Goal: Information Seeking & Learning: Learn about a topic

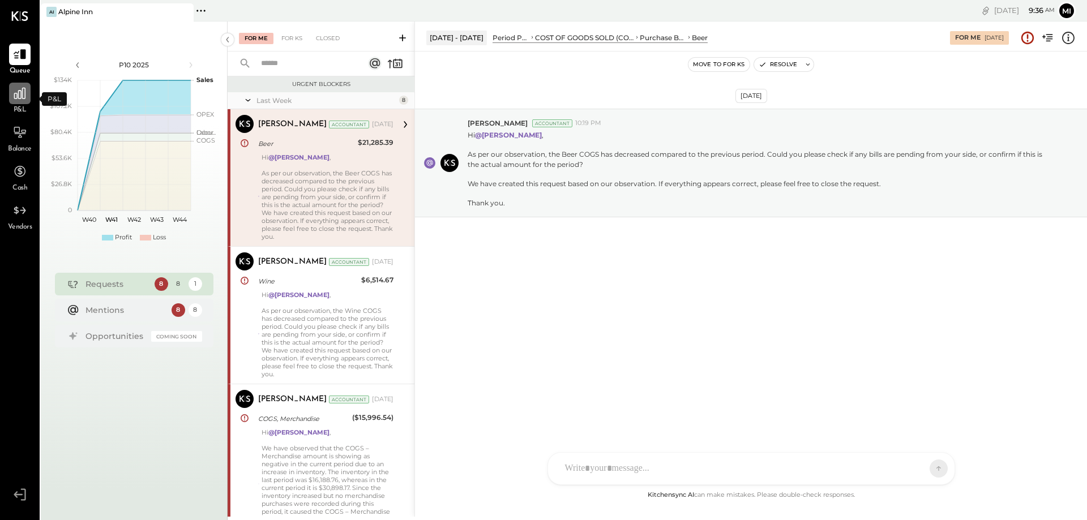
click at [20, 86] on icon at bounding box center [19, 93] width 15 height 15
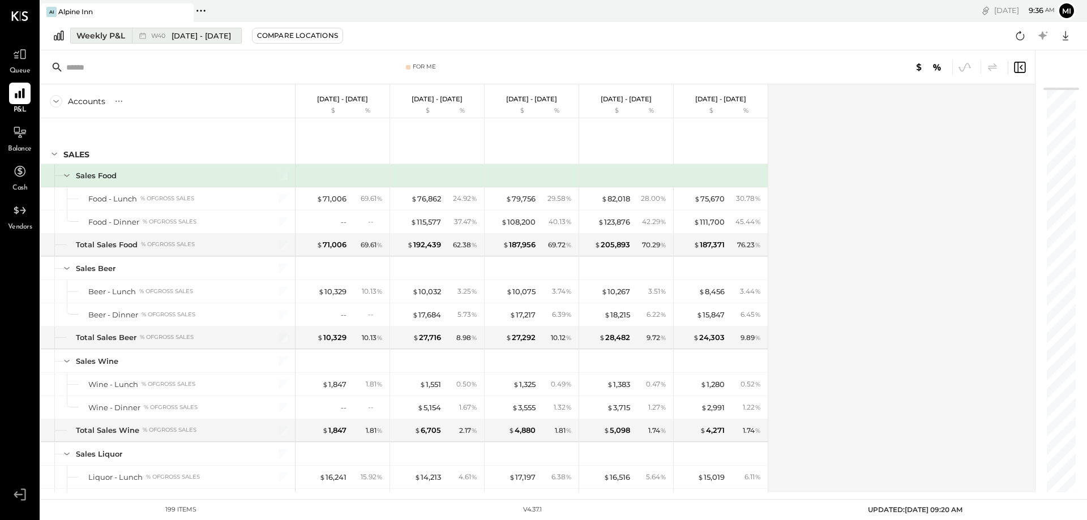
click at [96, 38] on div "Weekly P&L" at bounding box center [100, 35] width 49 height 11
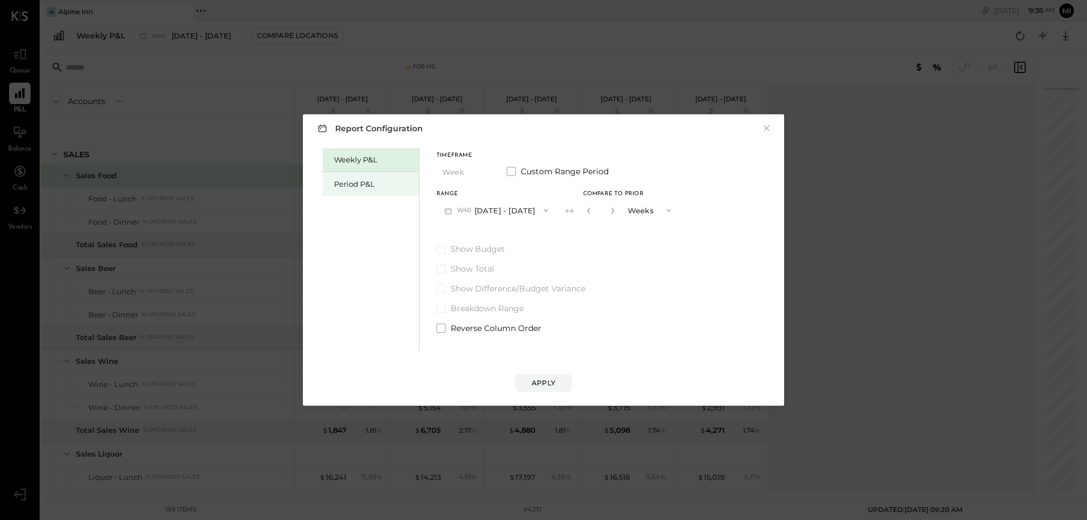
click at [372, 186] on div "Period P&L" at bounding box center [373, 184] width 79 height 11
click at [483, 209] on button "P10 [DATE] - [DATE]" at bounding box center [494, 210] width 116 height 21
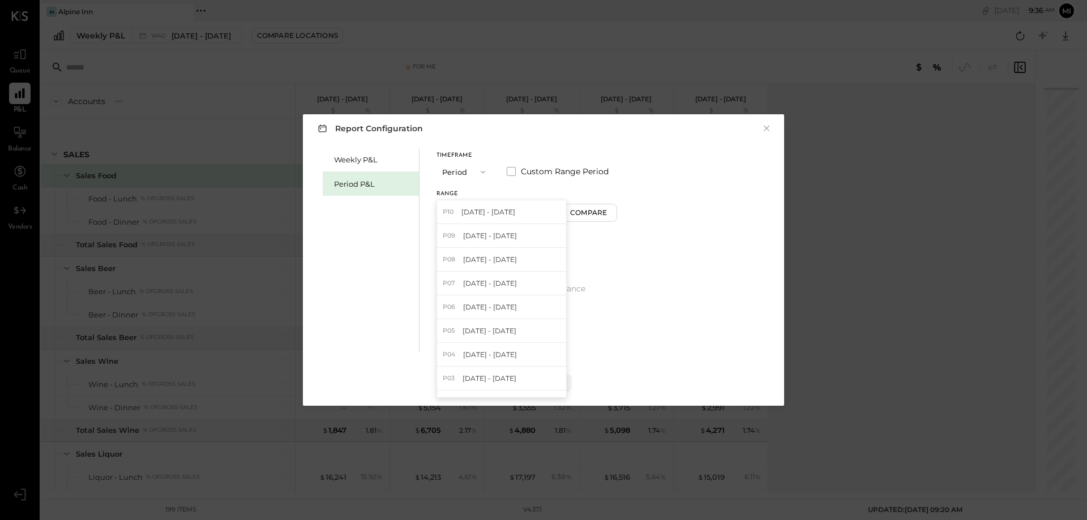
click at [483, 209] on span "[DATE] - [DATE]" at bounding box center [488, 212] width 54 height 10
click at [483, 209] on button "P10 [DATE] - [DATE]" at bounding box center [494, 210] width 116 height 21
click at [483, 236] on span "[DATE] - [DATE]" at bounding box center [490, 236] width 54 height 10
click at [581, 212] on div "Compare" at bounding box center [590, 213] width 37 height 10
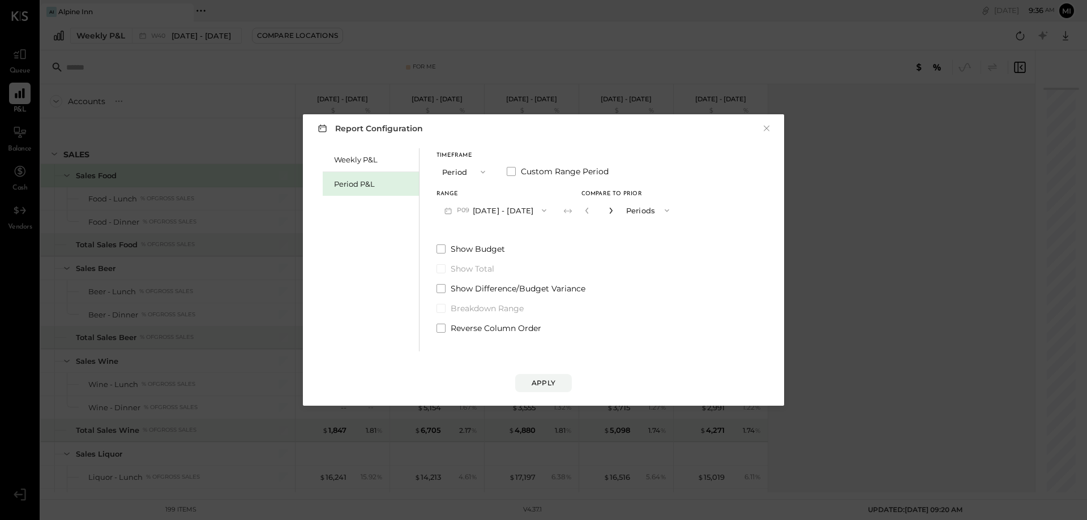
click at [610, 212] on icon "button" at bounding box center [610, 210] width 7 height 7
type input "*"
click at [534, 387] on div "Apply" at bounding box center [544, 383] width 24 height 10
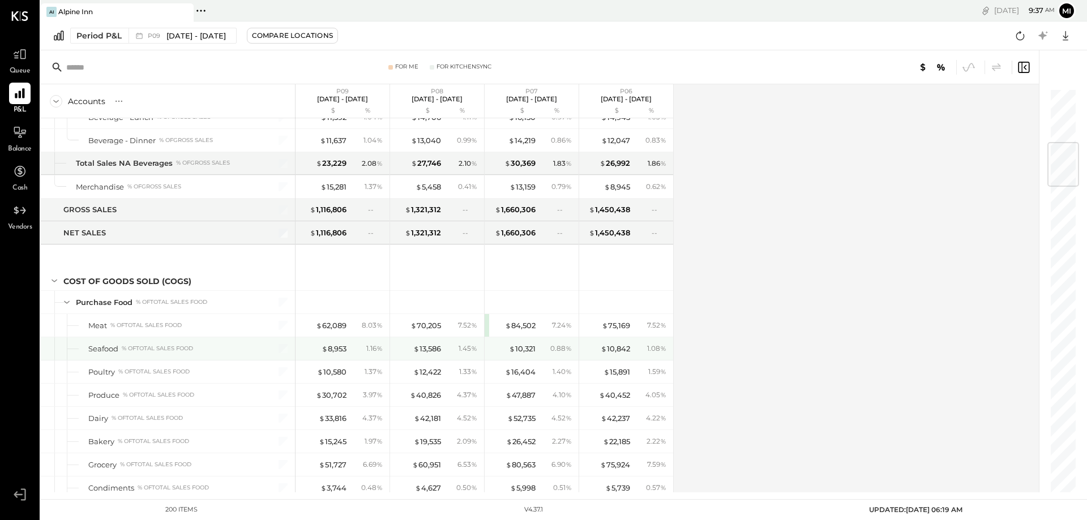
scroll to position [510, 0]
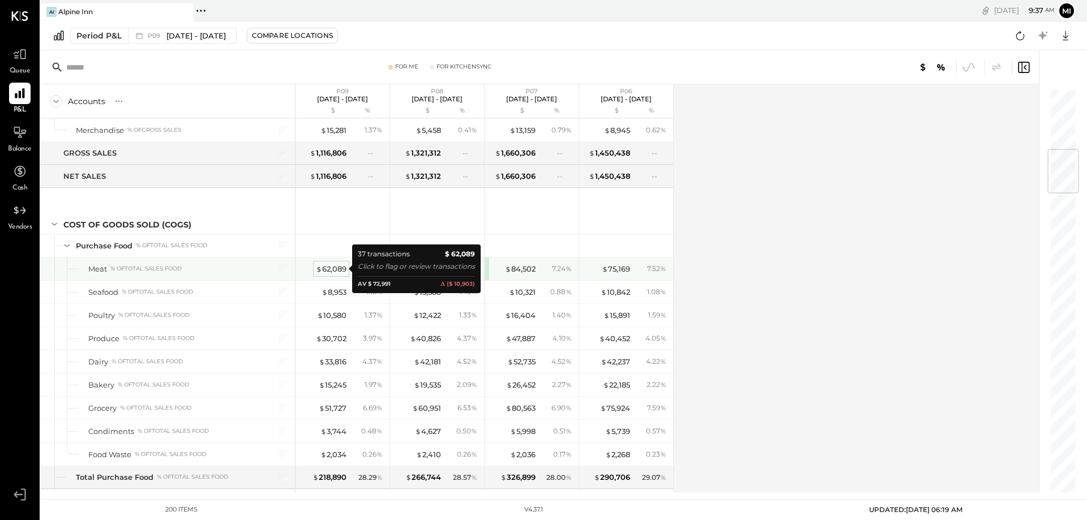
click at [335, 271] on div "$ 62,089" at bounding box center [331, 269] width 31 height 11
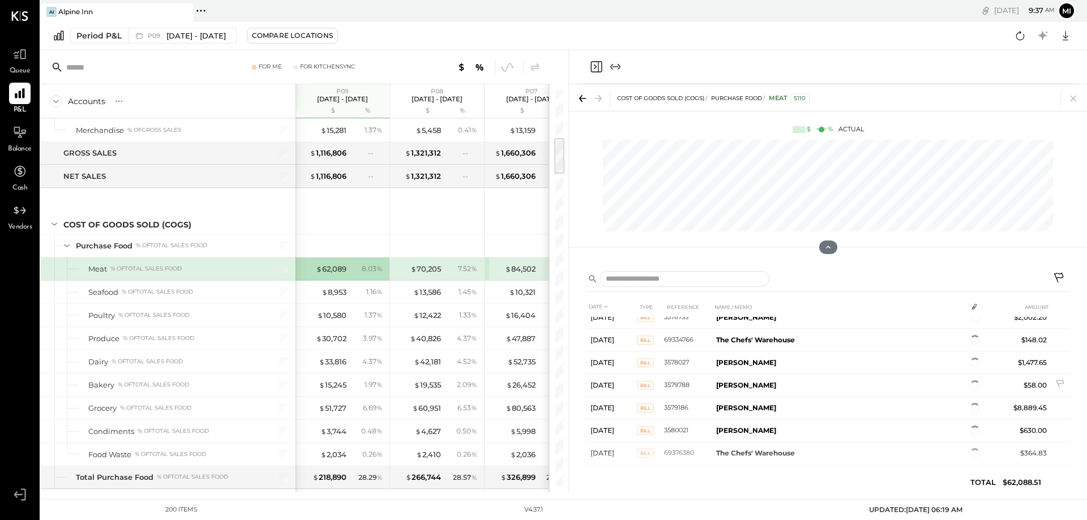
scroll to position [178, 0]
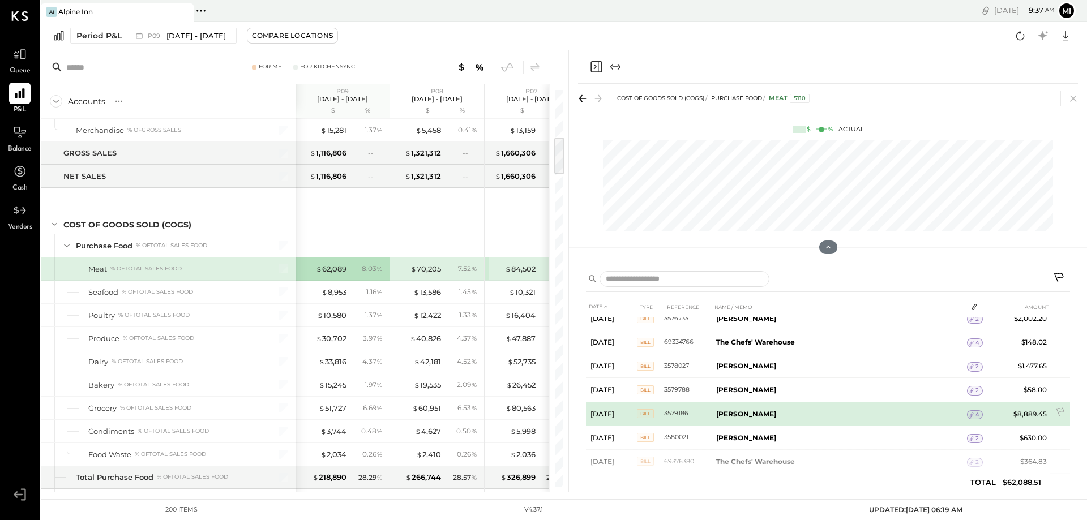
click at [977, 413] on span "4" at bounding box center [977, 415] width 4 height 8
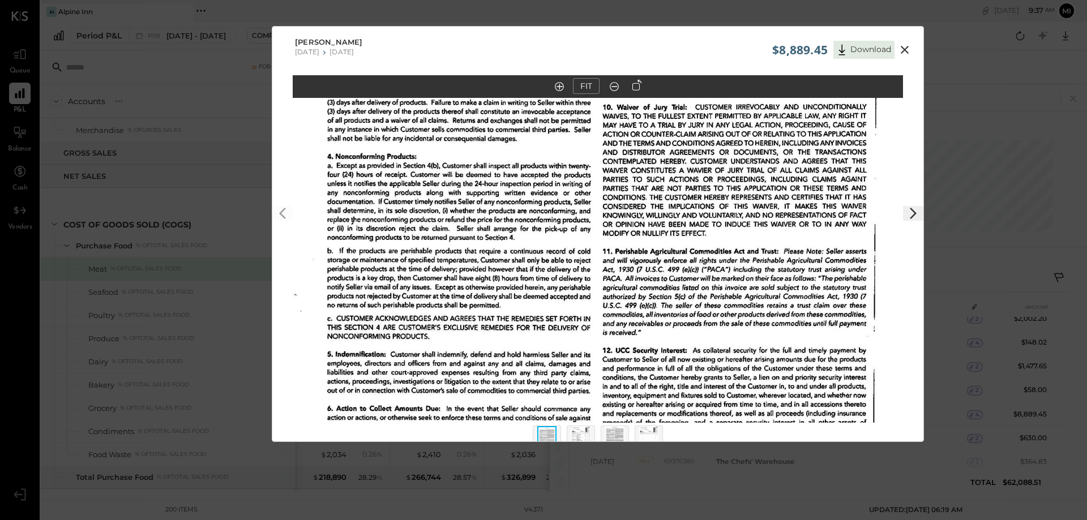
scroll to position [24, 0]
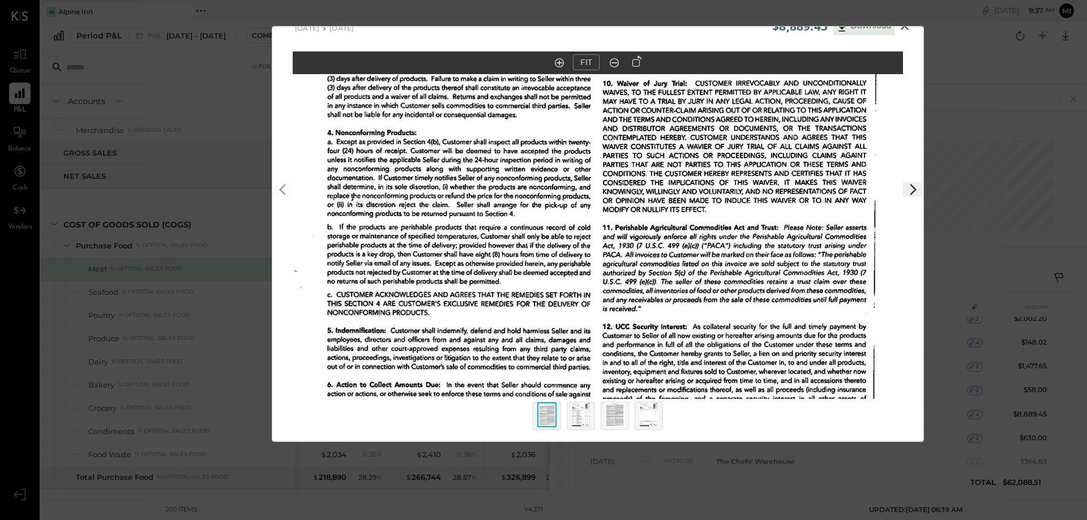
click at [587, 418] on img at bounding box center [580, 415] width 19 height 25
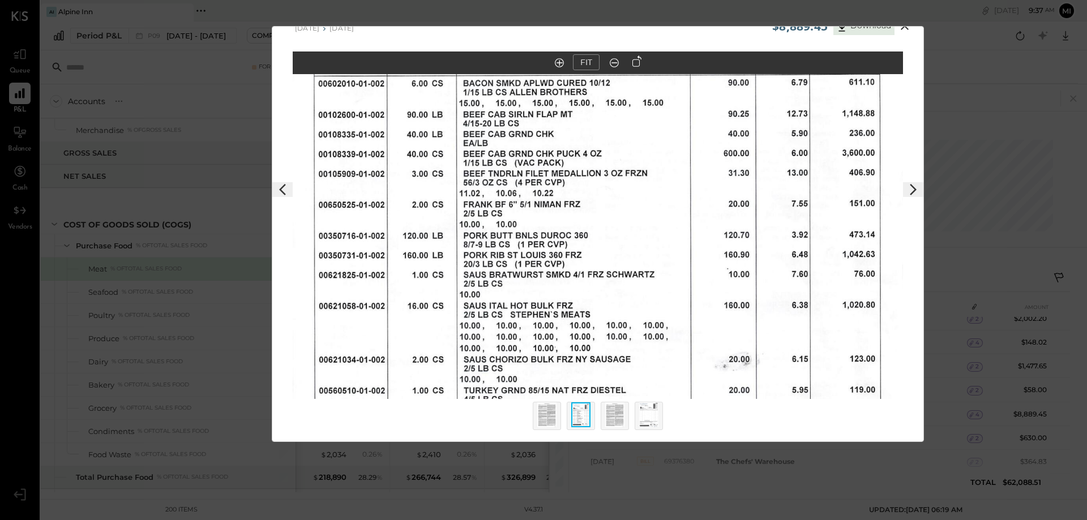
click at [619, 416] on img at bounding box center [614, 415] width 19 height 25
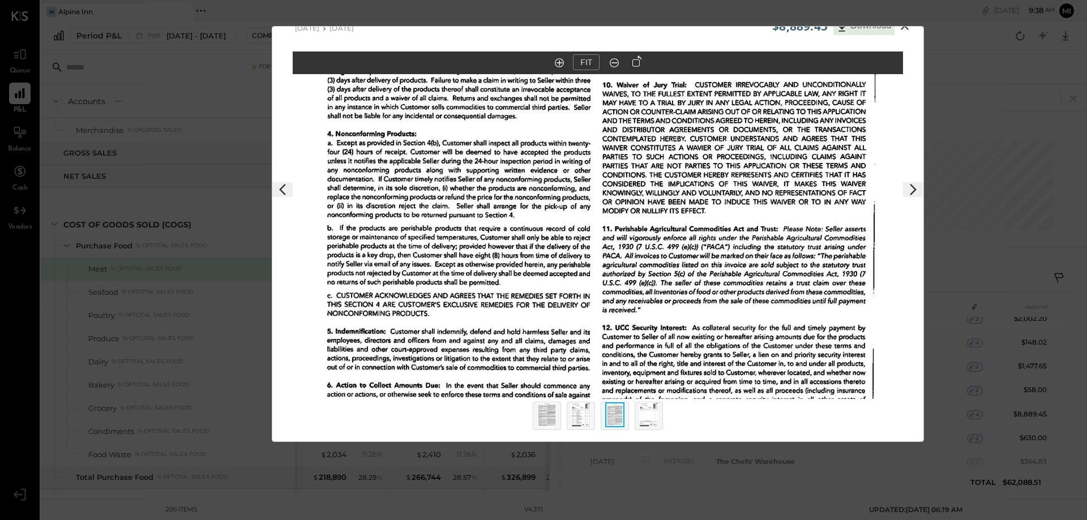
click at [647, 416] on img at bounding box center [648, 415] width 19 height 25
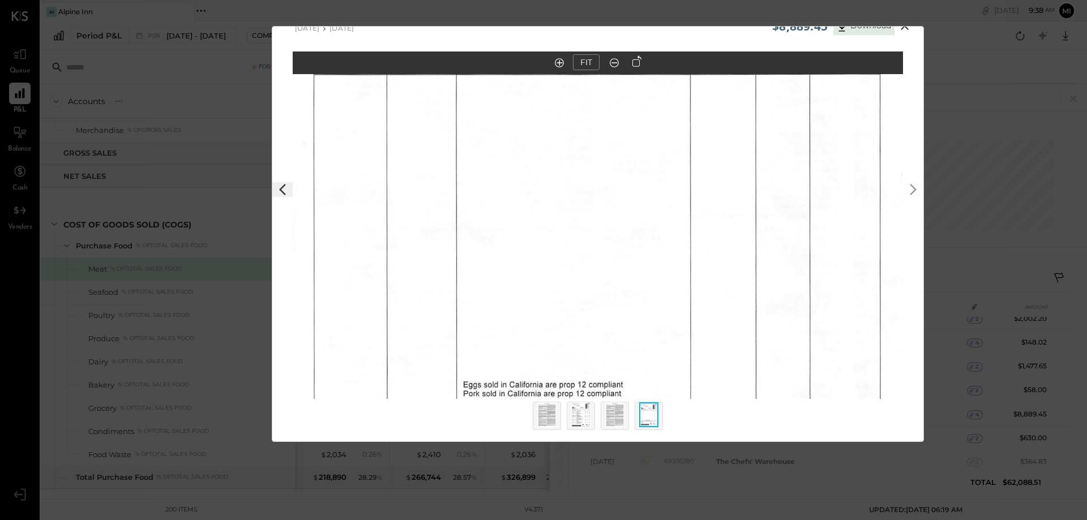
click at [575, 413] on img at bounding box center [580, 415] width 19 height 25
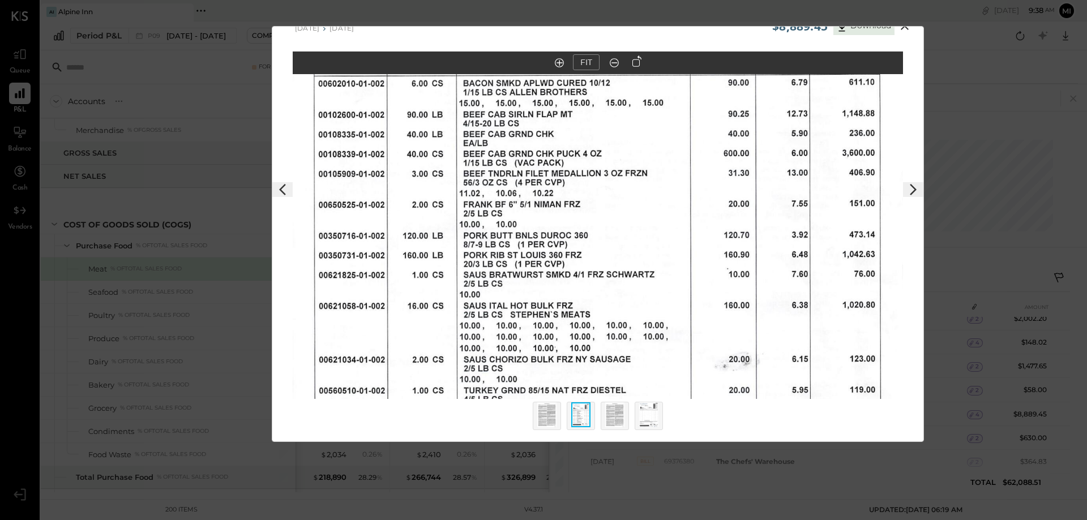
click at [616, 64] on icon at bounding box center [614, 62] width 11 height 15
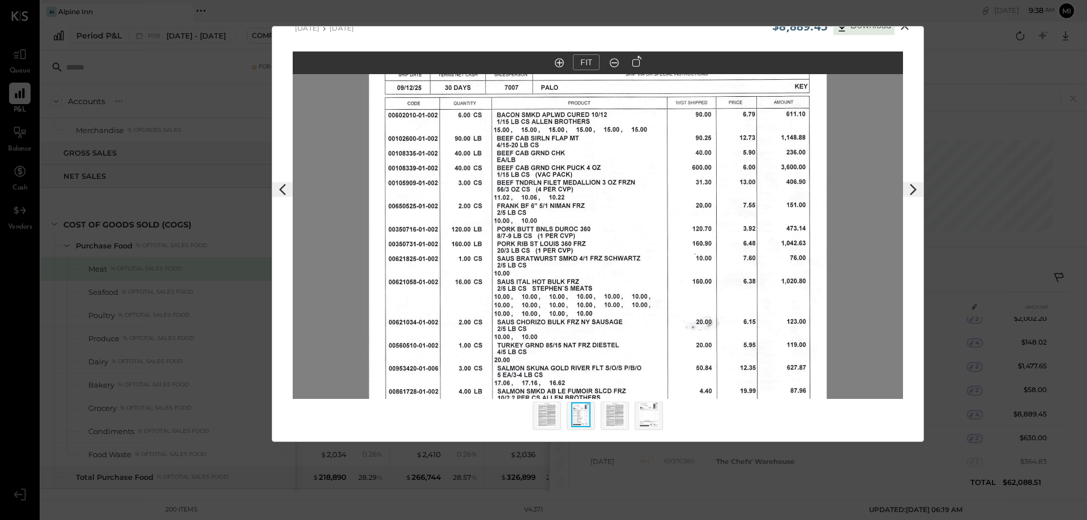
click at [616, 64] on icon at bounding box center [614, 62] width 11 height 15
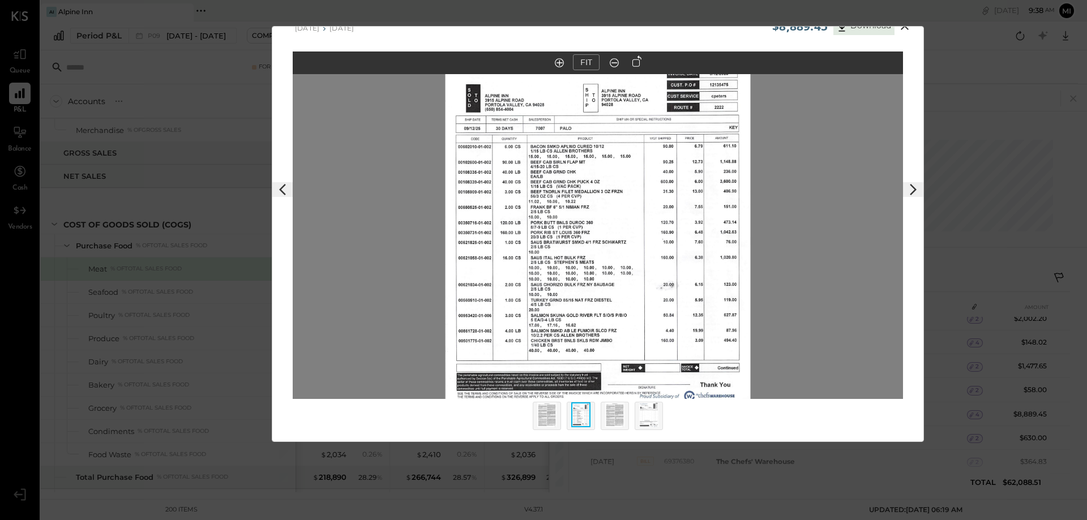
click at [643, 422] on img at bounding box center [648, 415] width 19 height 25
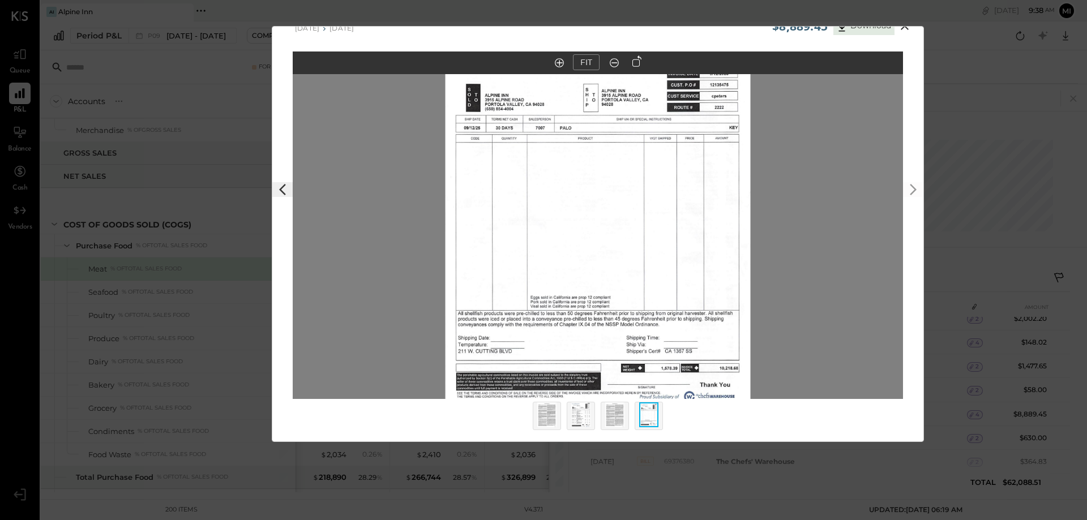
click at [558, 62] on icon at bounding box center [559, 62] width 9 height 9
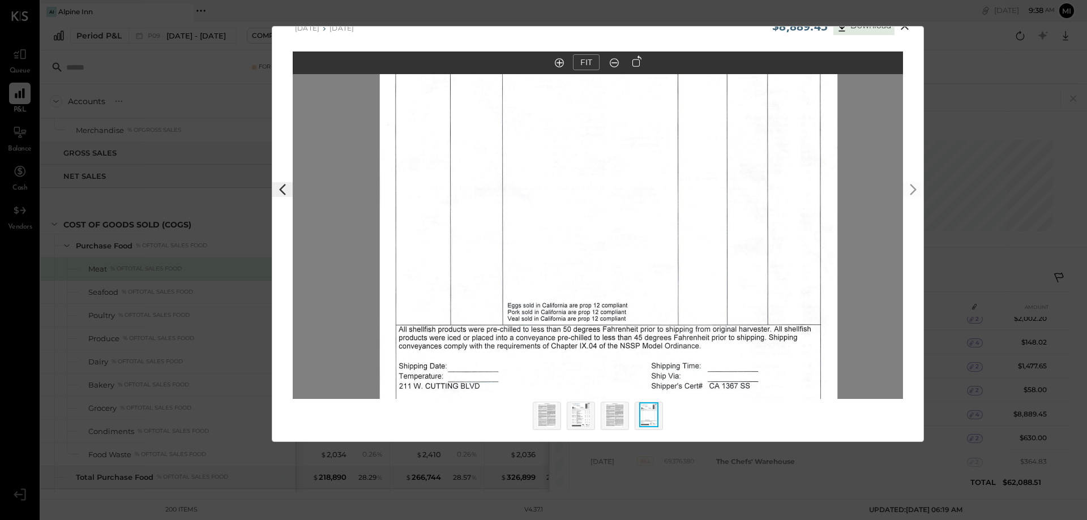
drag, startPoint x: 692, startPoint y: 240, endPoint x: 711, endPoint y: 258, distance: 26.4
click at [711, 258] on img at bounding box center [609, 175] width 458 height 592
click at [583, 416] on img at bounding box center [580, 415] width 19 height 25
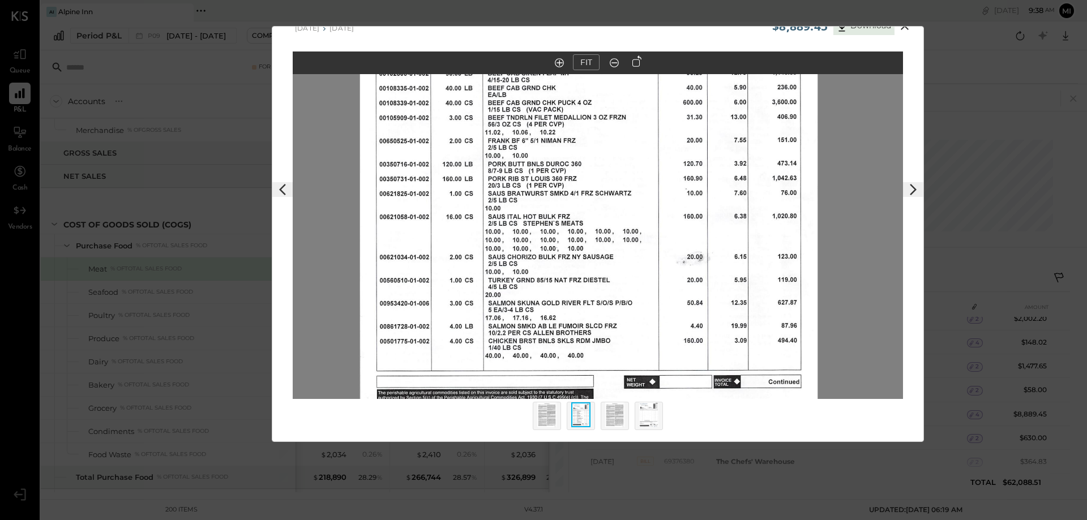
drag, startPoint x: 740, startPoint y: 335, endPoint x: 731, endPoint y: 273, distance: 62.3
click at [731, 273] on img at bounding box center [589, 145] width 458 height 592
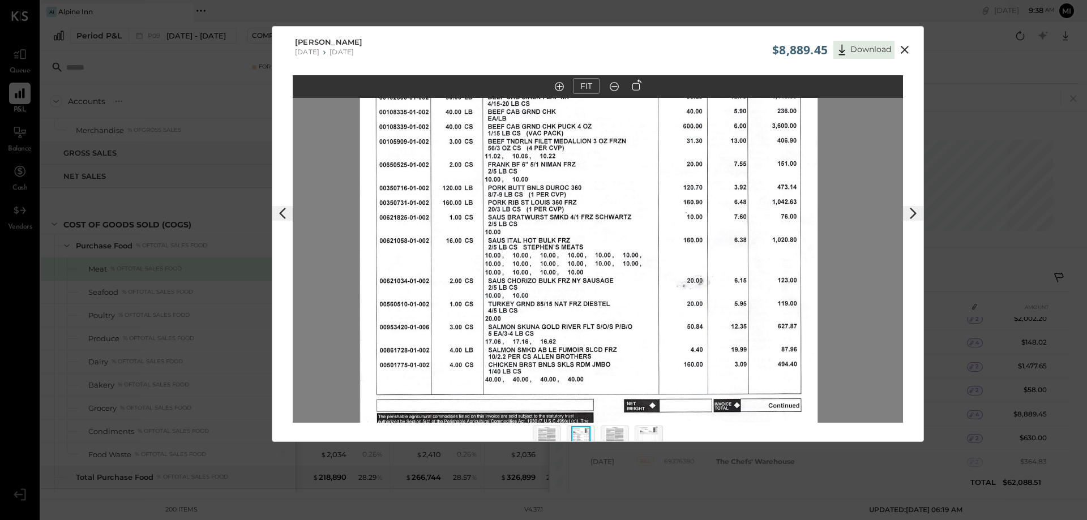
click at [611, 87] on icon at bounding box center [614, 86] width 11 height 15
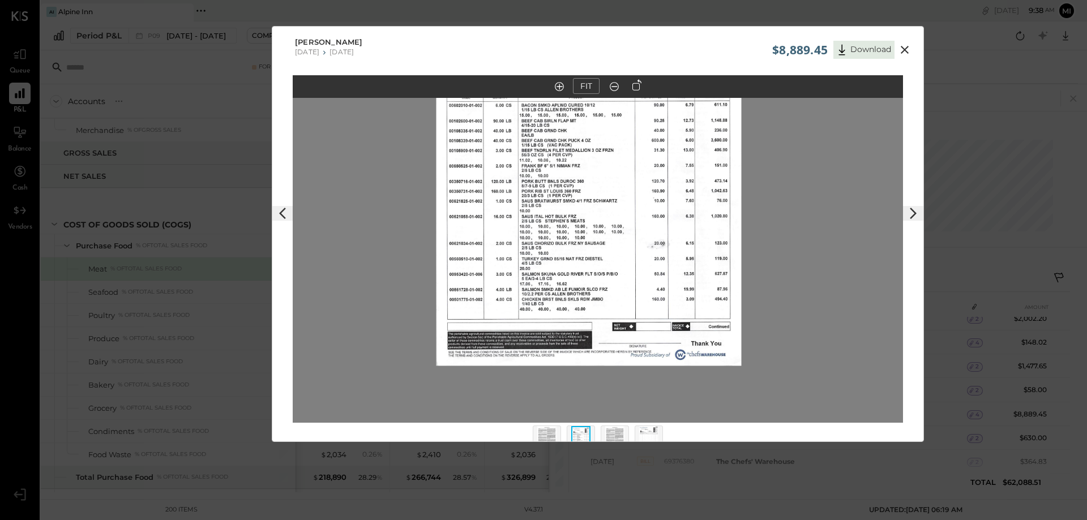
click at [611, 87] on icon at bounding box center [614, 86] width 11 height 15
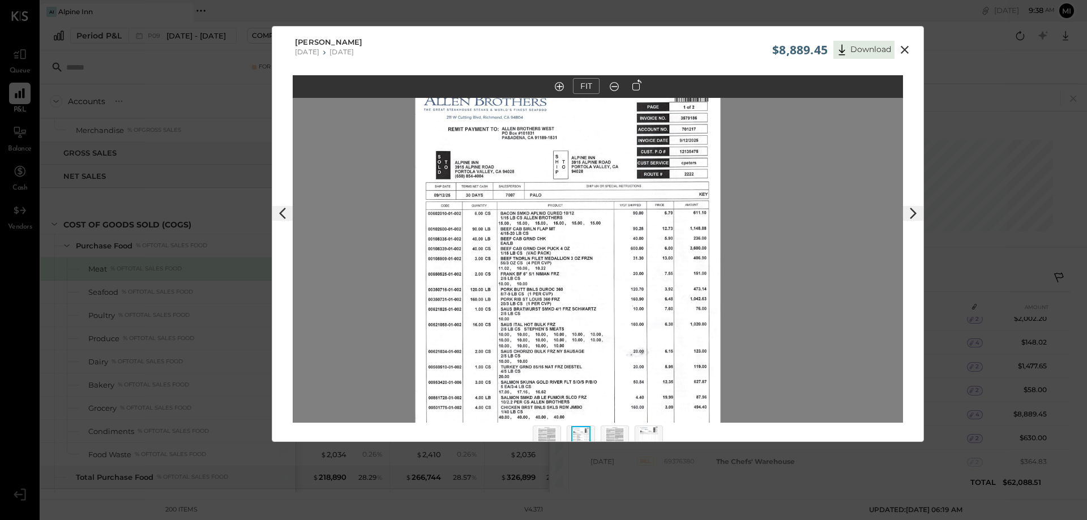
drag, startPoint x: 605, startPoint y: 167, endPoint x: 589, endPoint y: 262, distance: 95.8
click at [589, 262] on img at bounding box center [568, 276] width 305 height 395
drag, startPoint x: 683, startPoint y: 43, endPoint x: 557, endPoint y: 27, distance: 127.2
click at [557, 27] on div "[PERSON_NAME] [DATE] [DATE]" at bounding box center [597, 47] width 651 height 40
click at [560, 80] on button at bounding box center [559, 86] width 16 height 12
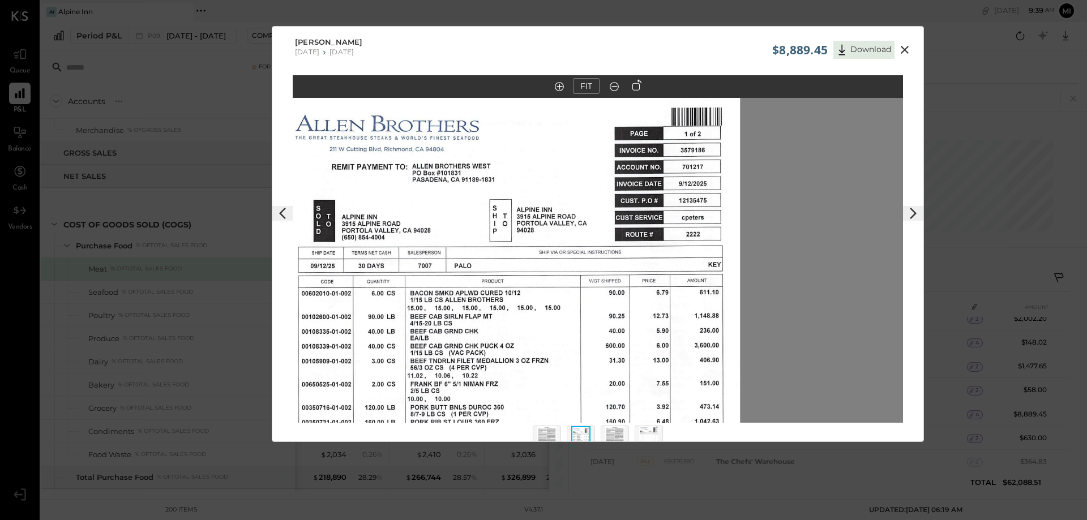
drag, startPoint x: 660, startPoint y: 153, endPoint x: 610, endPoint y: 252, distance: 110.9
click at [610, 252] on img at bounding box center [511, 388] width 458 height 592
click at [898, 47] on icon at bounding box center [905, 50] width 14 height 14
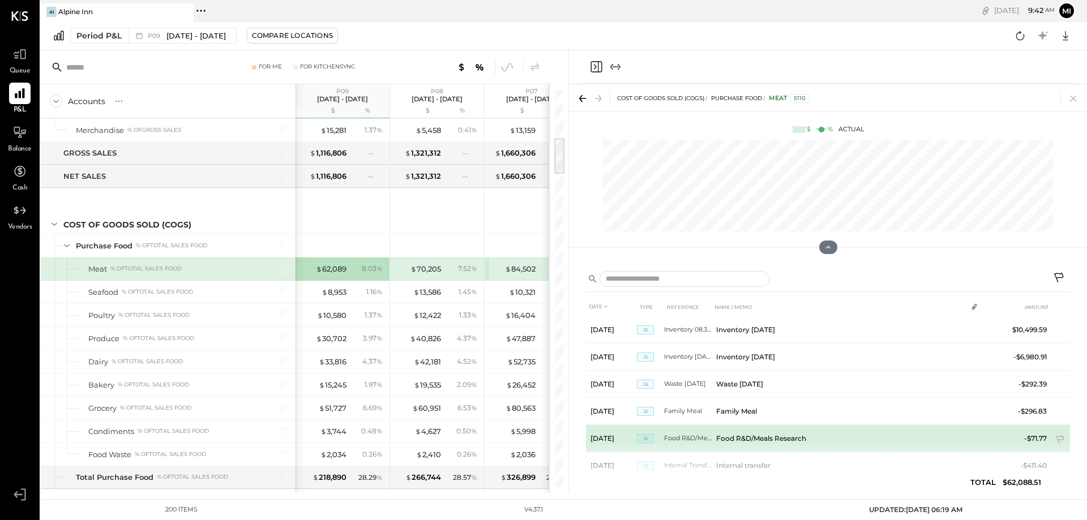
scroll to position [770, 0]
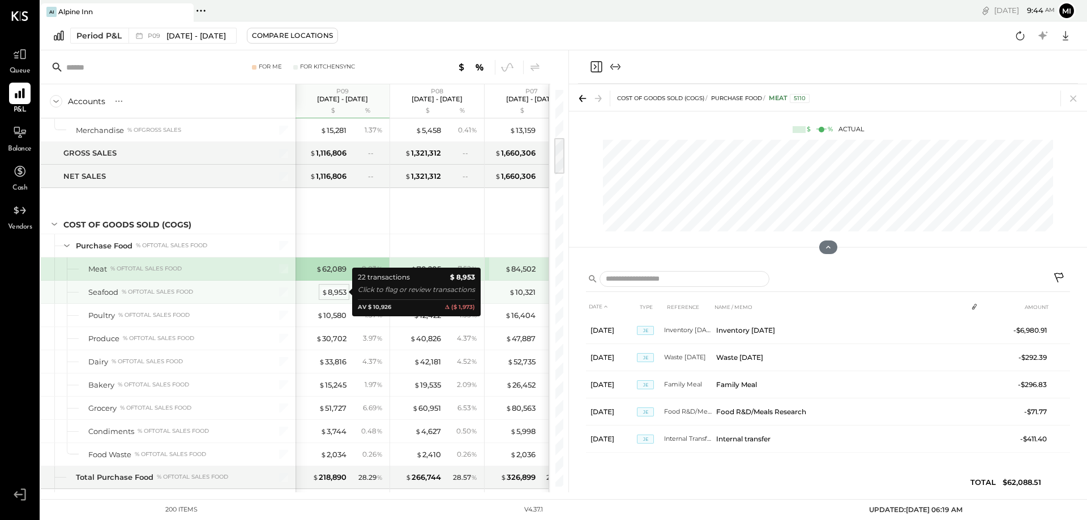
click at [331, 294] on div "$ 8,953" at bounding box center [334, 292] width 25 height 11
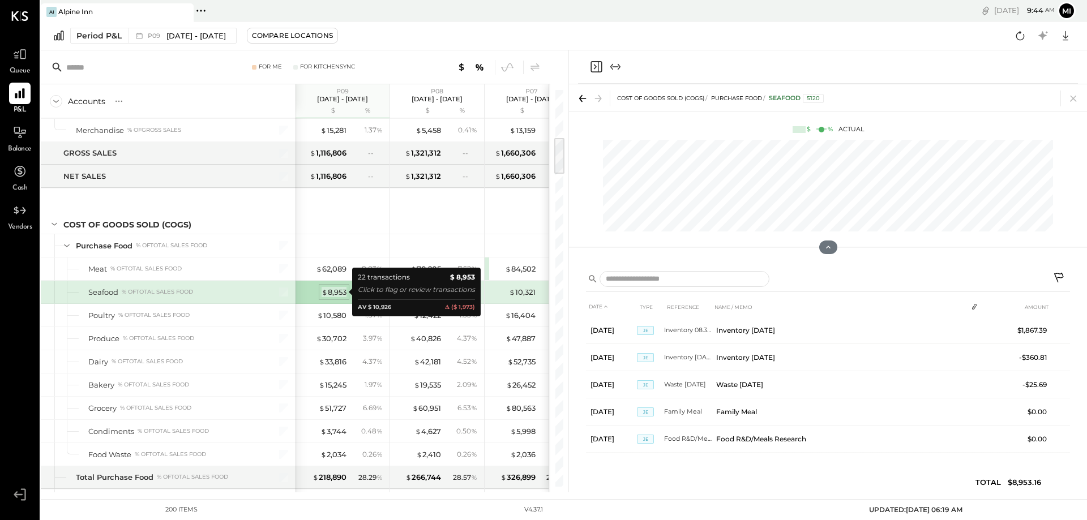
scroll to position [463, 0]
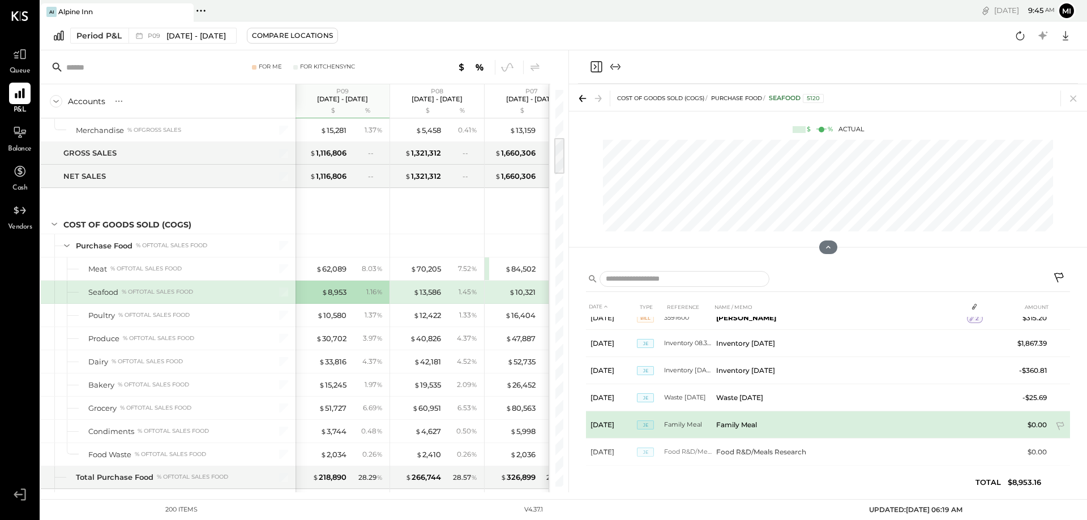
scroll to position [409, 0]
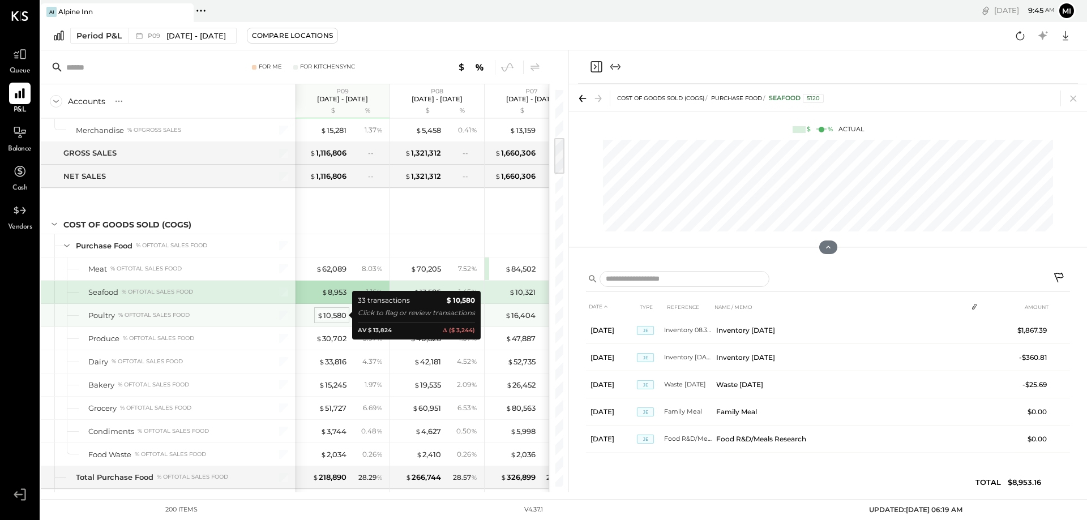
click at [336, 315] on div "$ 10,580" at bounding box center [331, 315] width 29 height 11
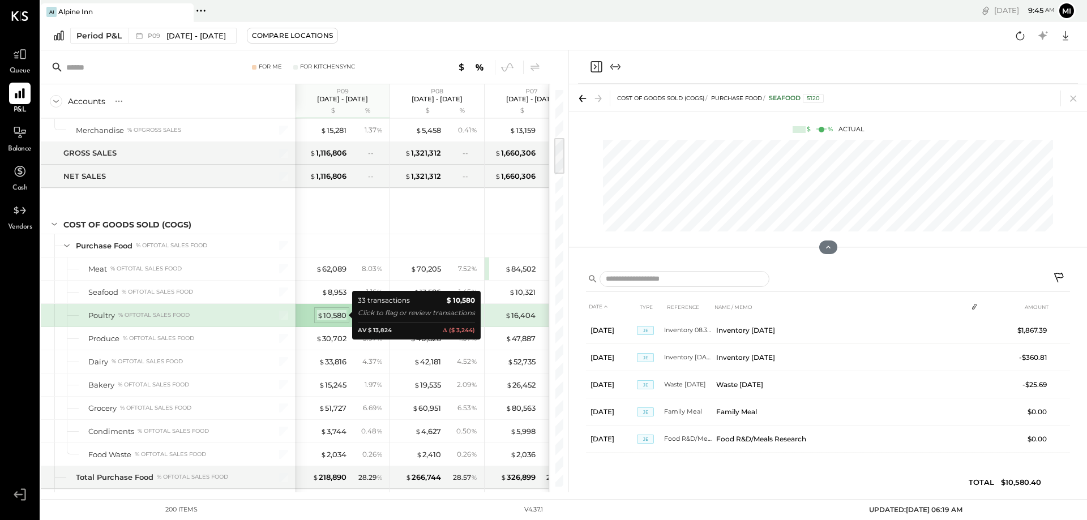
scroll to position [461, 0]
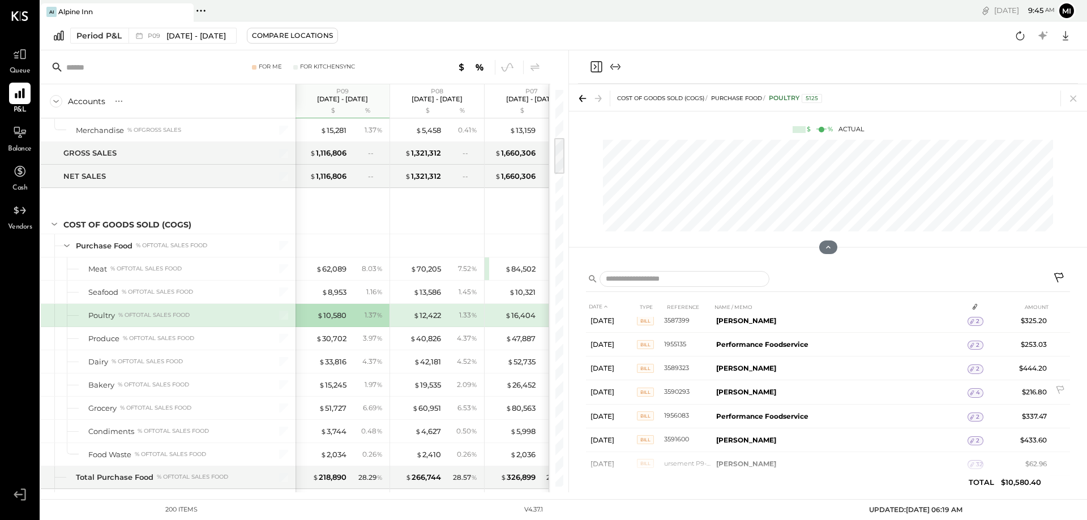
scroll to position [566, 0]
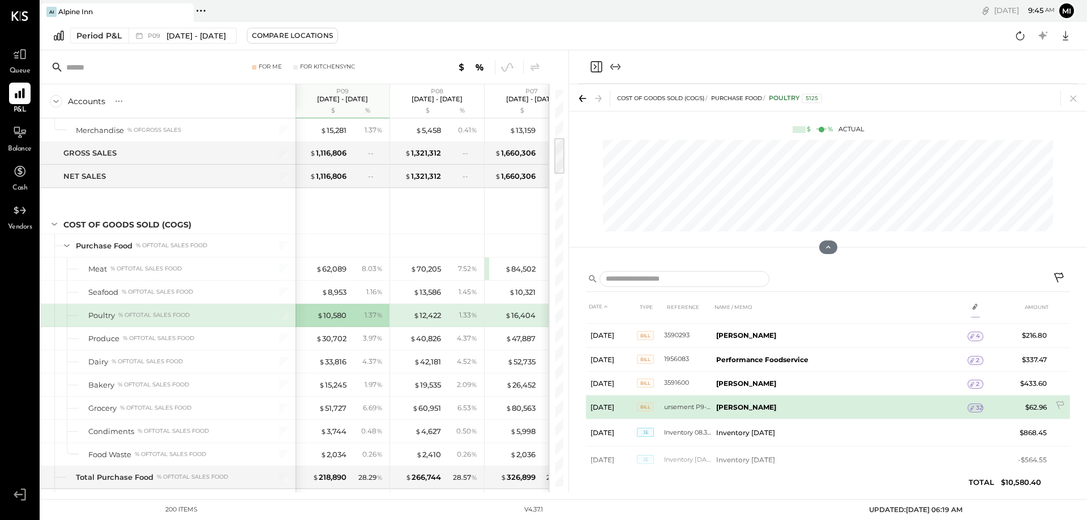
click at [974, 406] on icon at bounding box center [972, 408] width 8 height 8
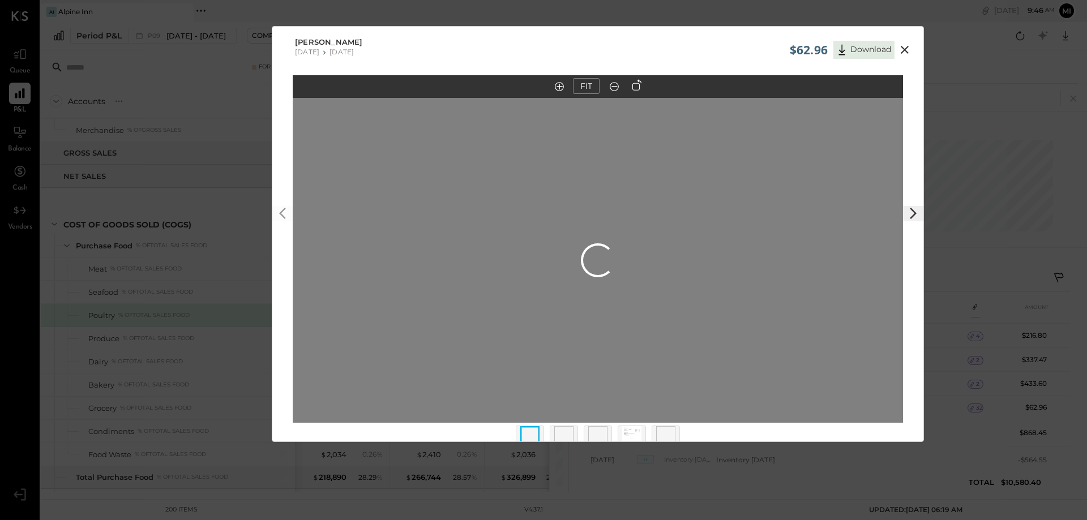
click at [904, 44] on icon at bounding box center [905, 50] width 14 height 14
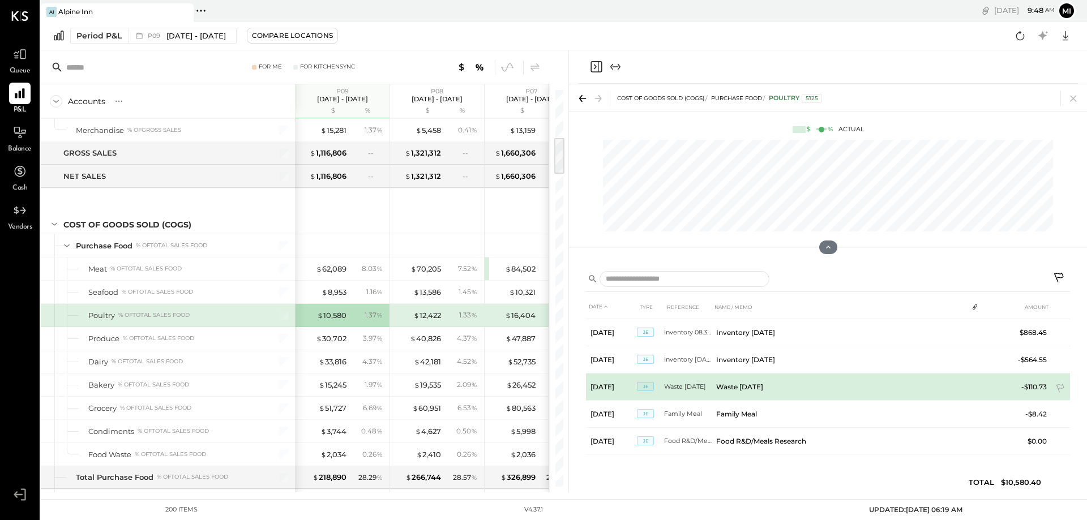
scroll to position [669, 0]
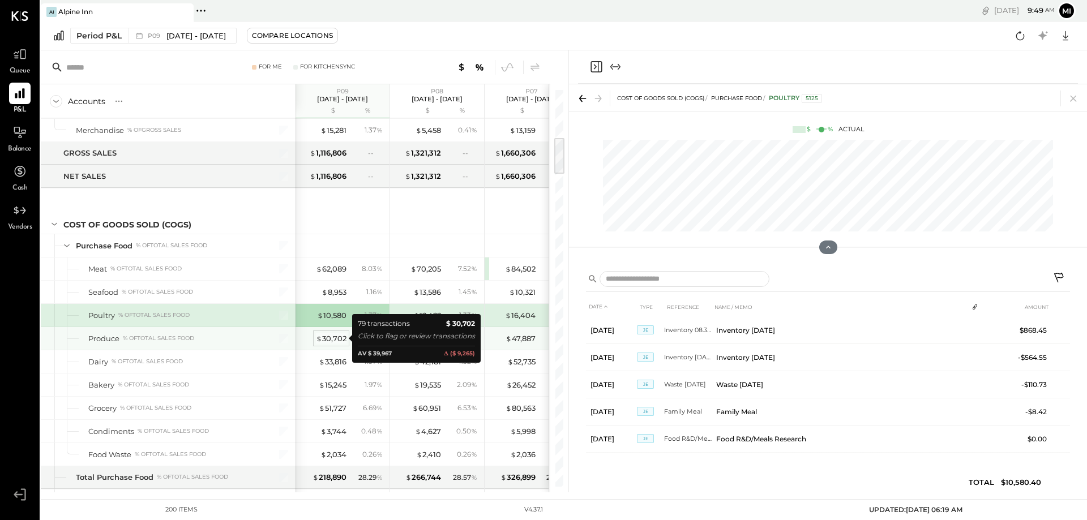
click at [332, 337] on div "$ 30,702" at bounding box center [331, 338] width 31 height 11
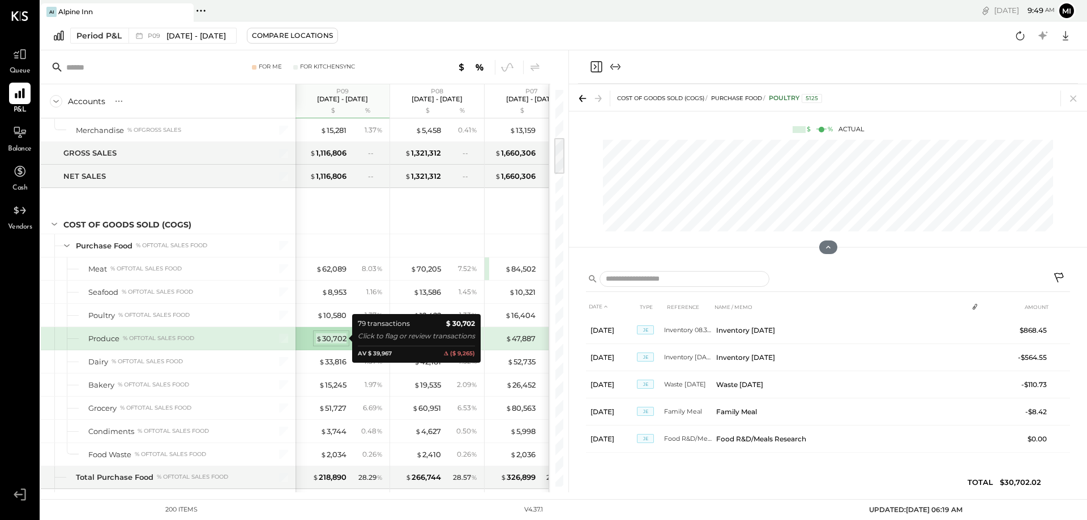
scroll to position [760, 0]
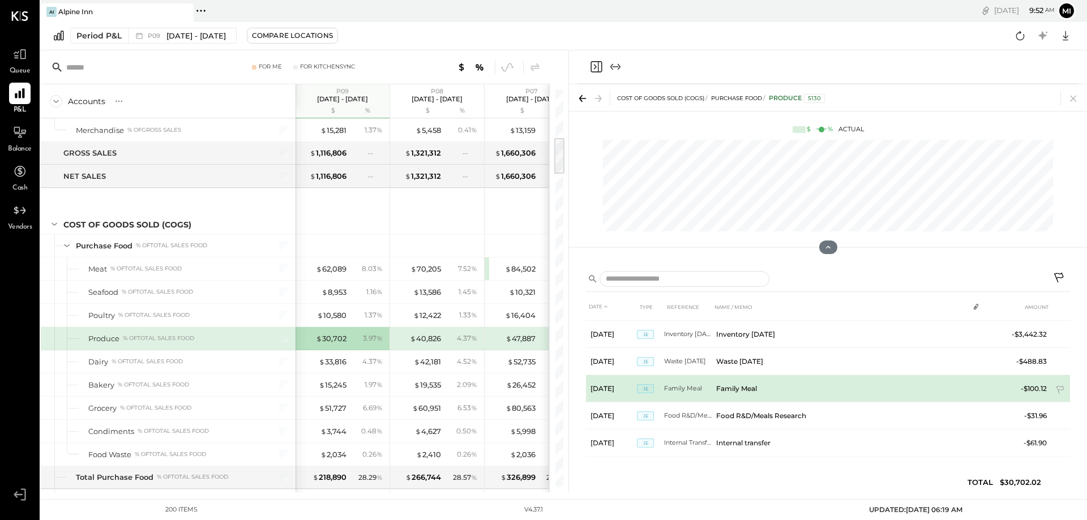
scroll to position [1789, 0]
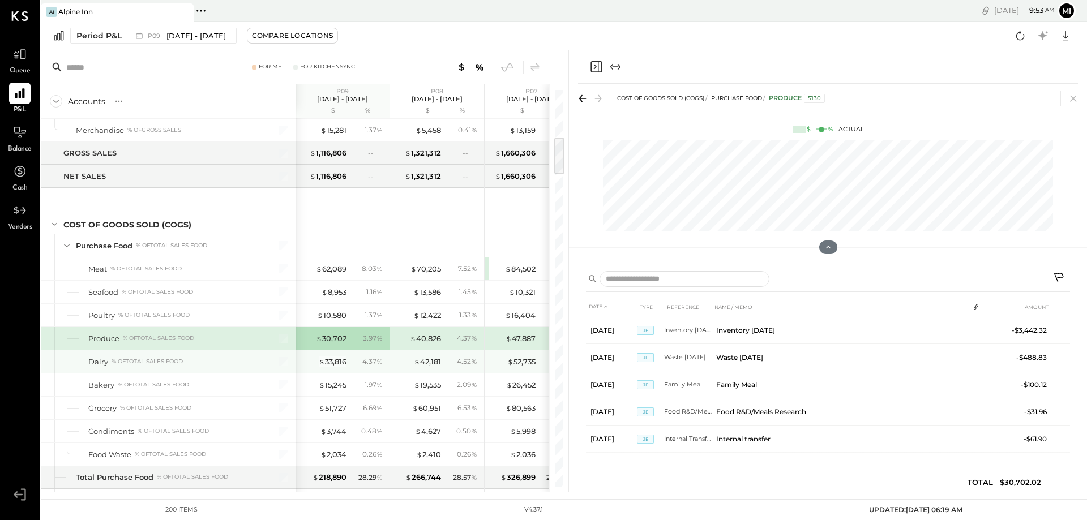
click at [326, 362] on div "$ 33,816" at bounding box center [333, 362] width 28 height 11
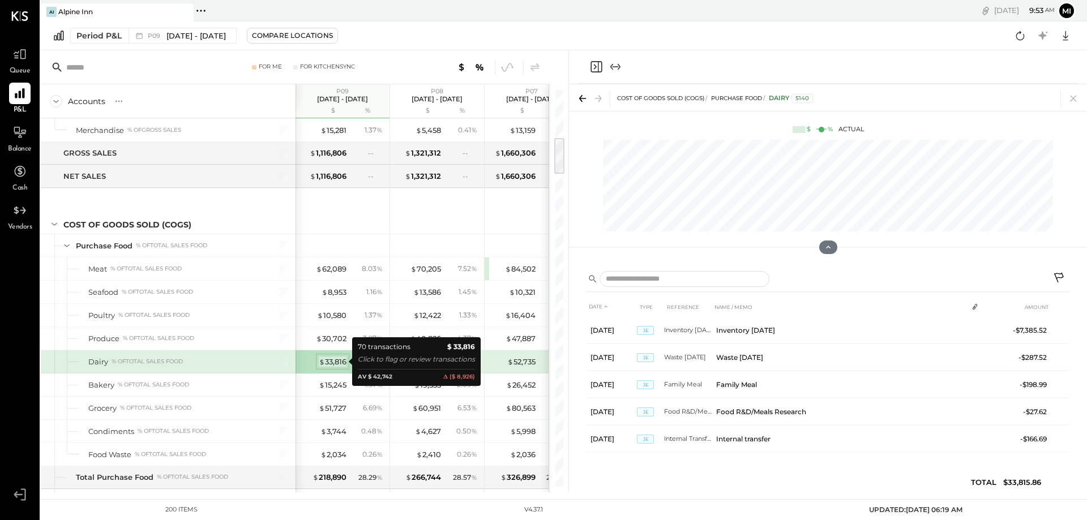
scroll to position [1767, 0]
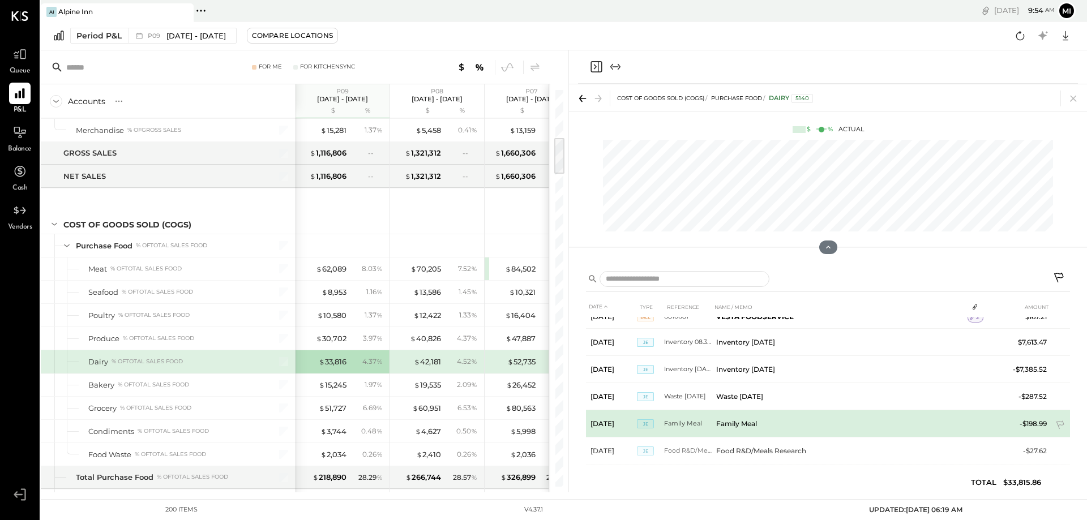
scroll to position [1568, 0]
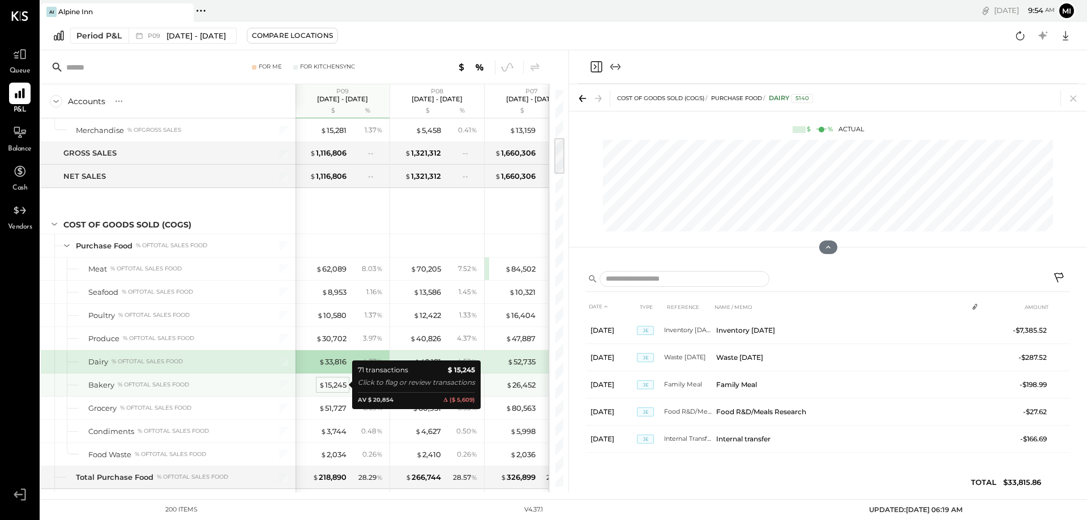
click at [329, 387] on div "$ 15,245" at bounding box center [333, 385] width 28 height 11
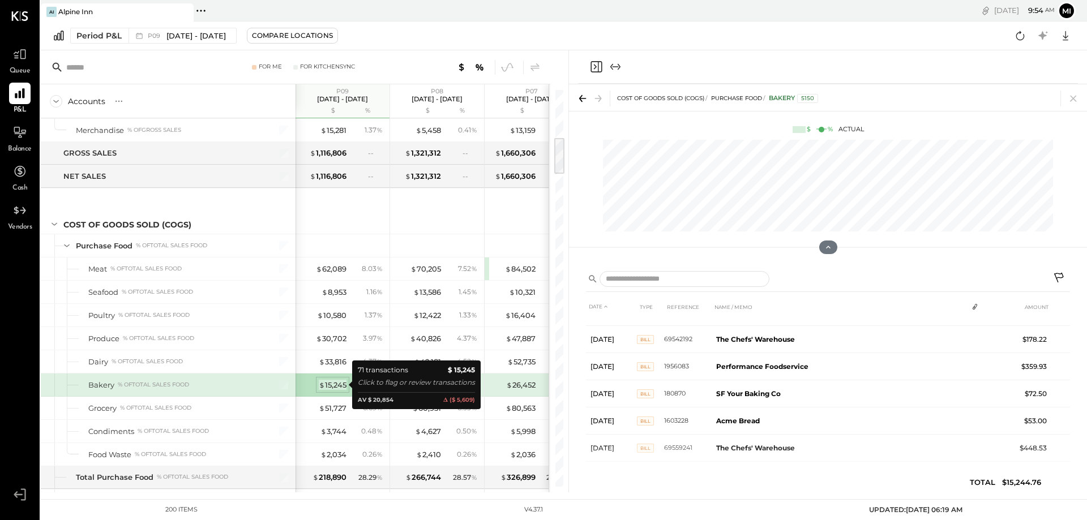
scroll to position [1767, 0]
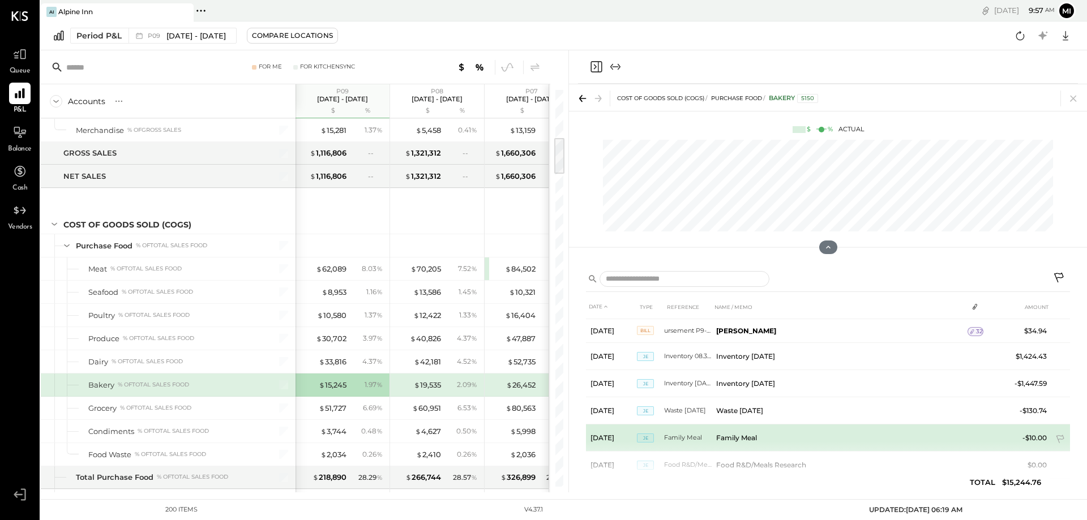
scroll to position [1582, 0]
click at [1059, 440] on icon at bounding box center [1060, 440] width 8 height 8
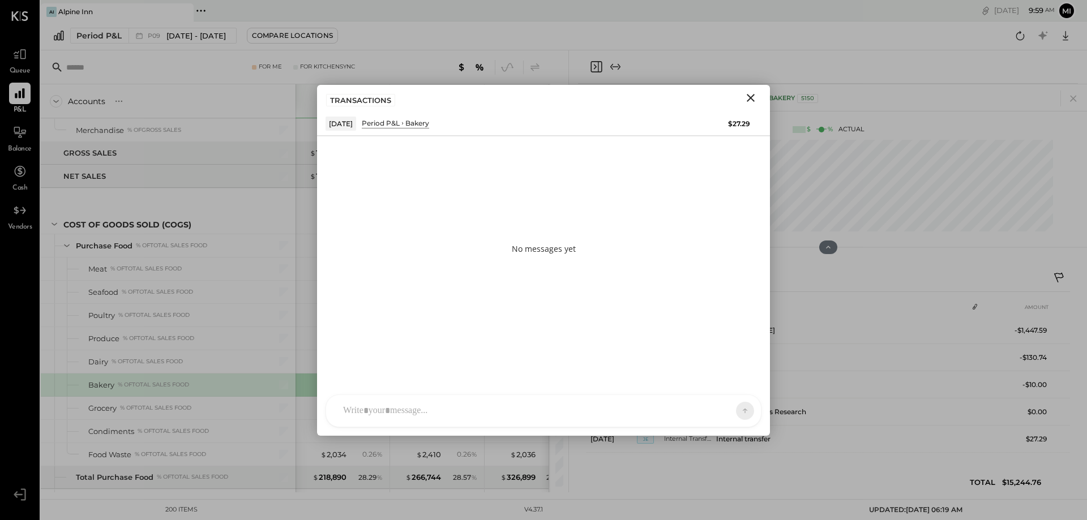
click at [404, 169] on div "No messages yet" at bounding box center [543, 249] width 453 height 226
click at [411, 409] on div at bounding box center [543, 411] width 435 height 32
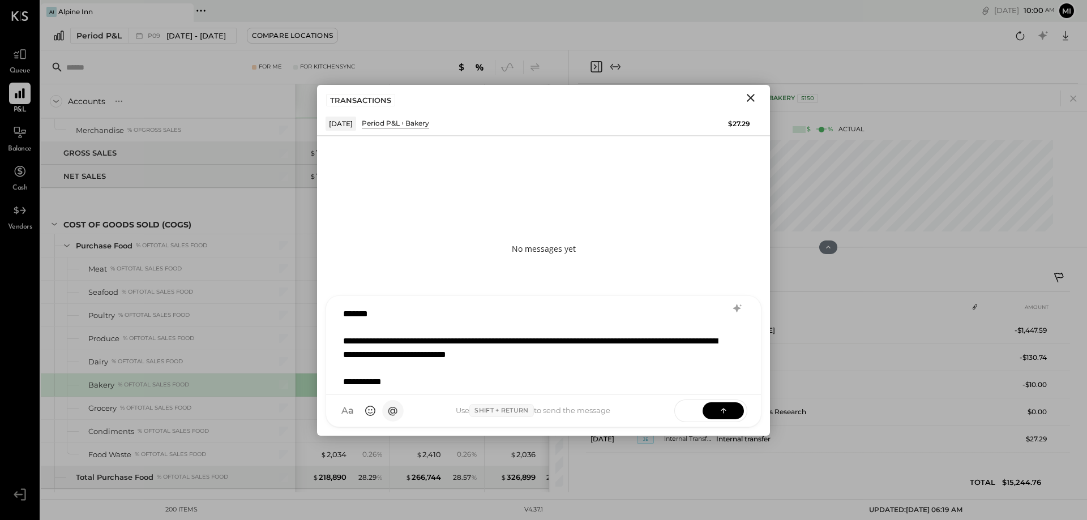
scroll to position [15, 0]
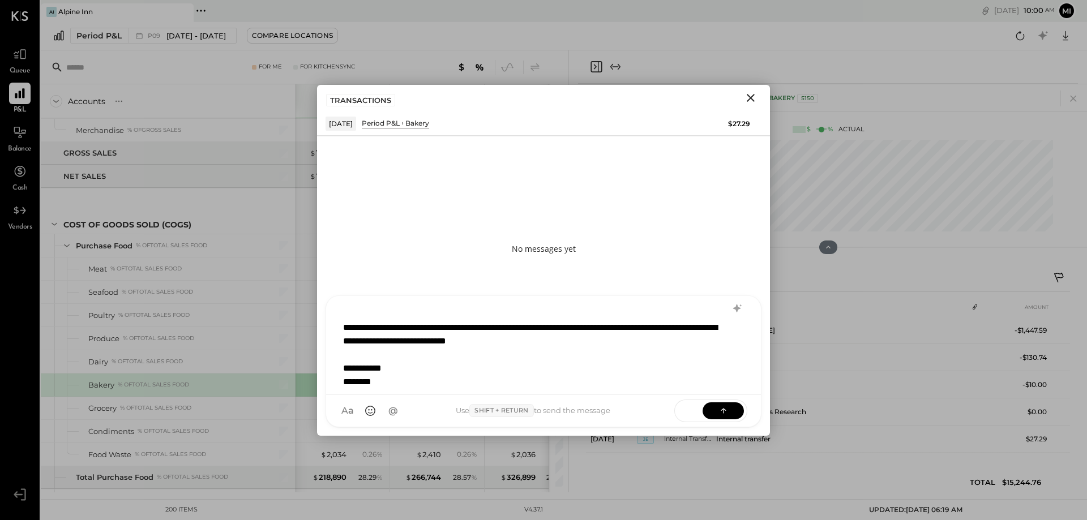
click at [344, 326] on div "**********" at bounding box center [528, 334] width 371 height 27
click at [715, 413] on button at bounding box center [723, 410] width 41 height 17
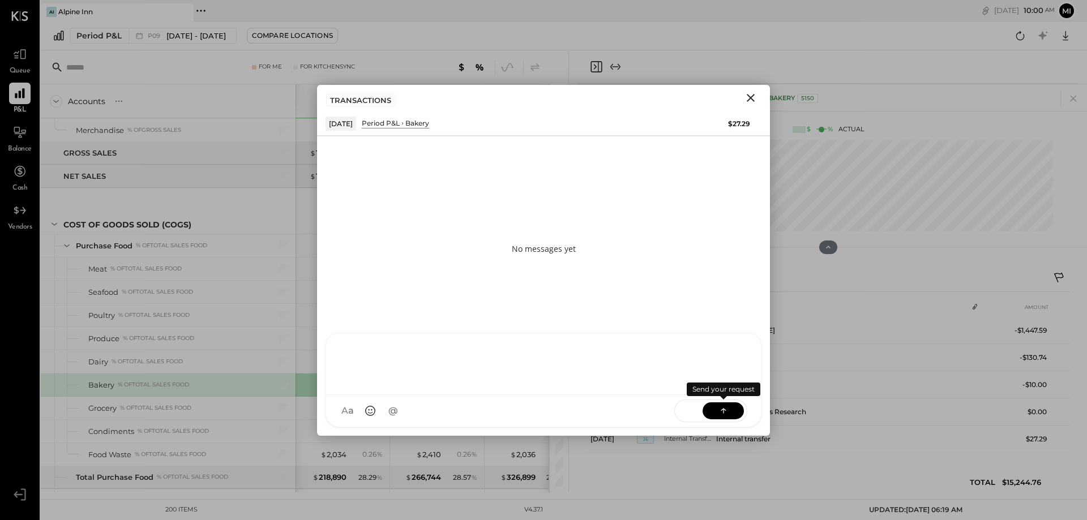
scroll to position [0, 0]
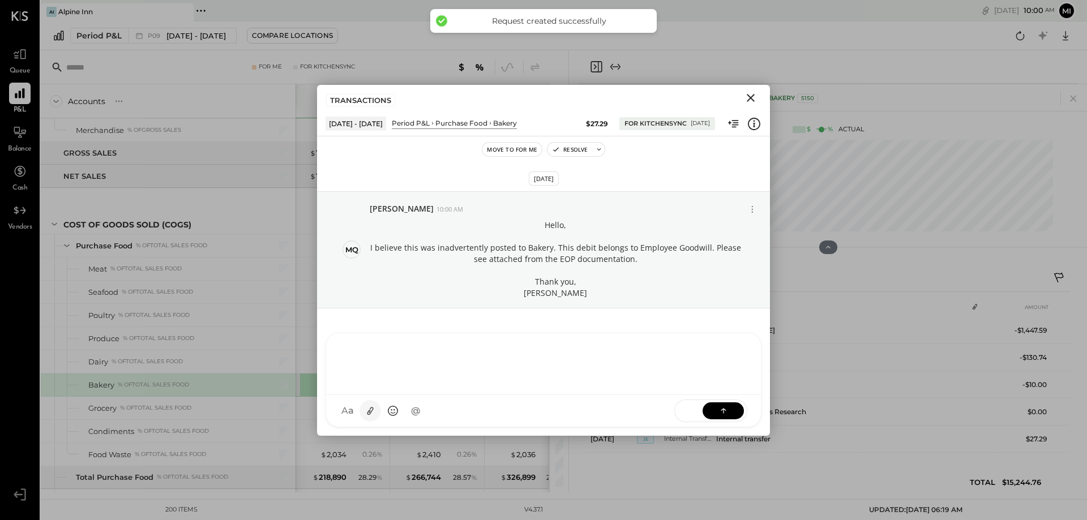
click at [370, 412] on icon at bounding box center [370, 411] width 6 height 8
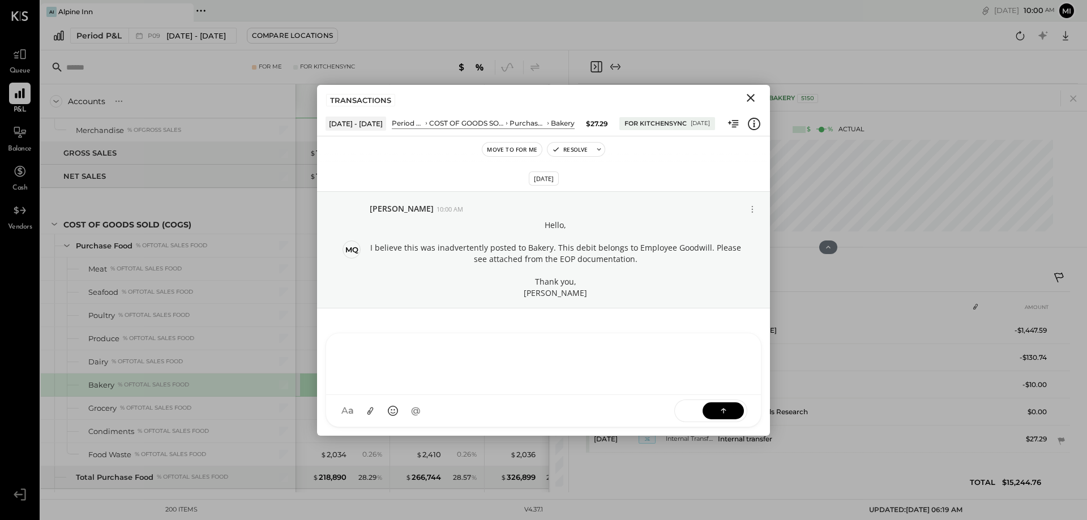
click at [386, 347] on div at bounding box center [543, 362] width 412 height 45
click at [373, 412] on icon at bounding box center [371, 411] width 12 height 12
click at [350, 309] on div at bounding box center [543, 320] width 412 height 45
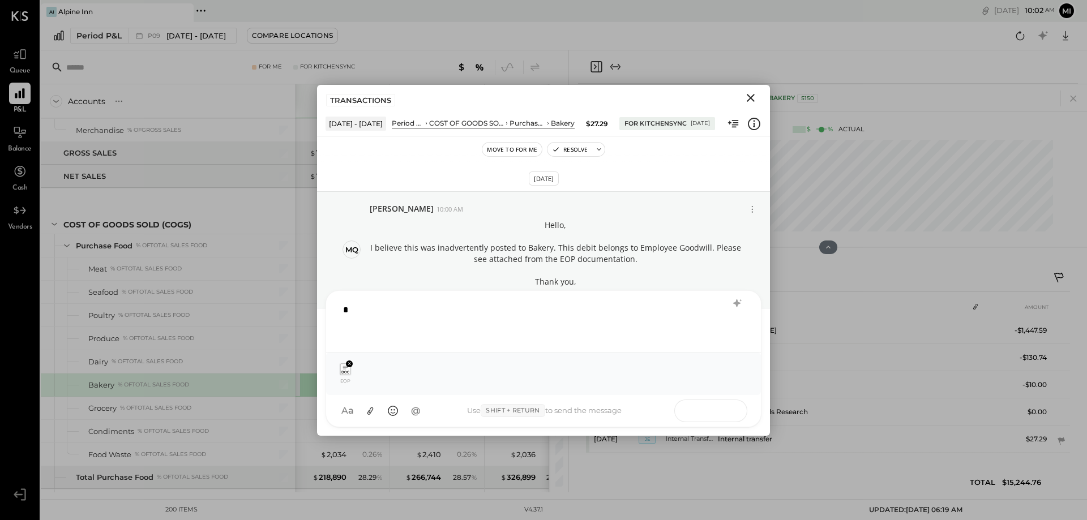
click at [726, 411] on icon at bounding box center [723, 410] width 11 height 11
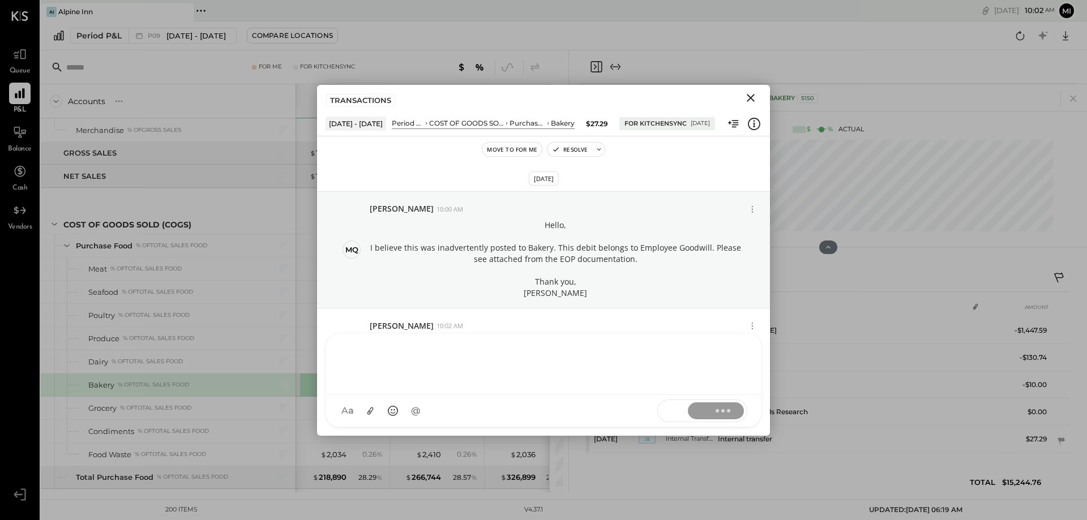
scroll to position [24, 0]
